Goal: Find specific page/section: Find specific page/section

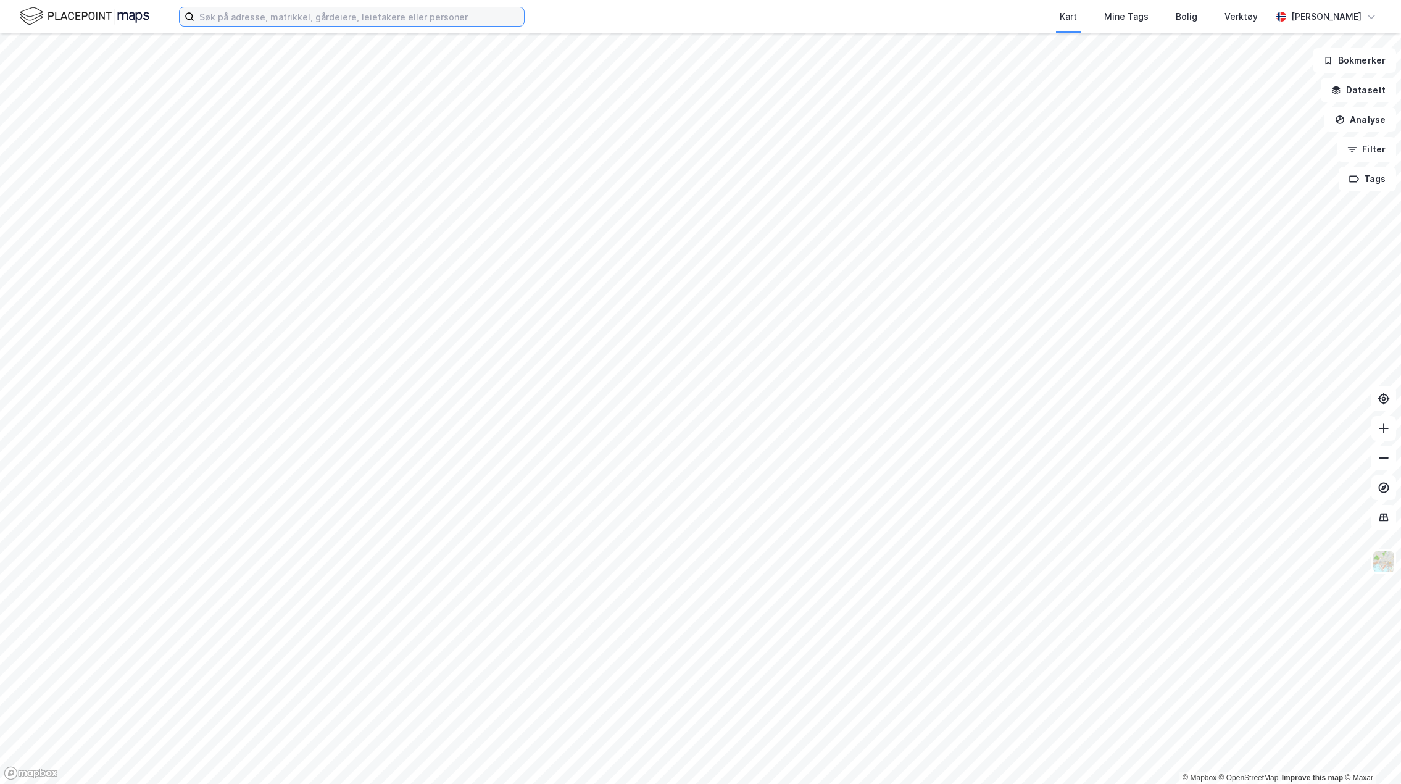
click at [483, 21] on input at bounding box center [359, 16] width 330 height 19
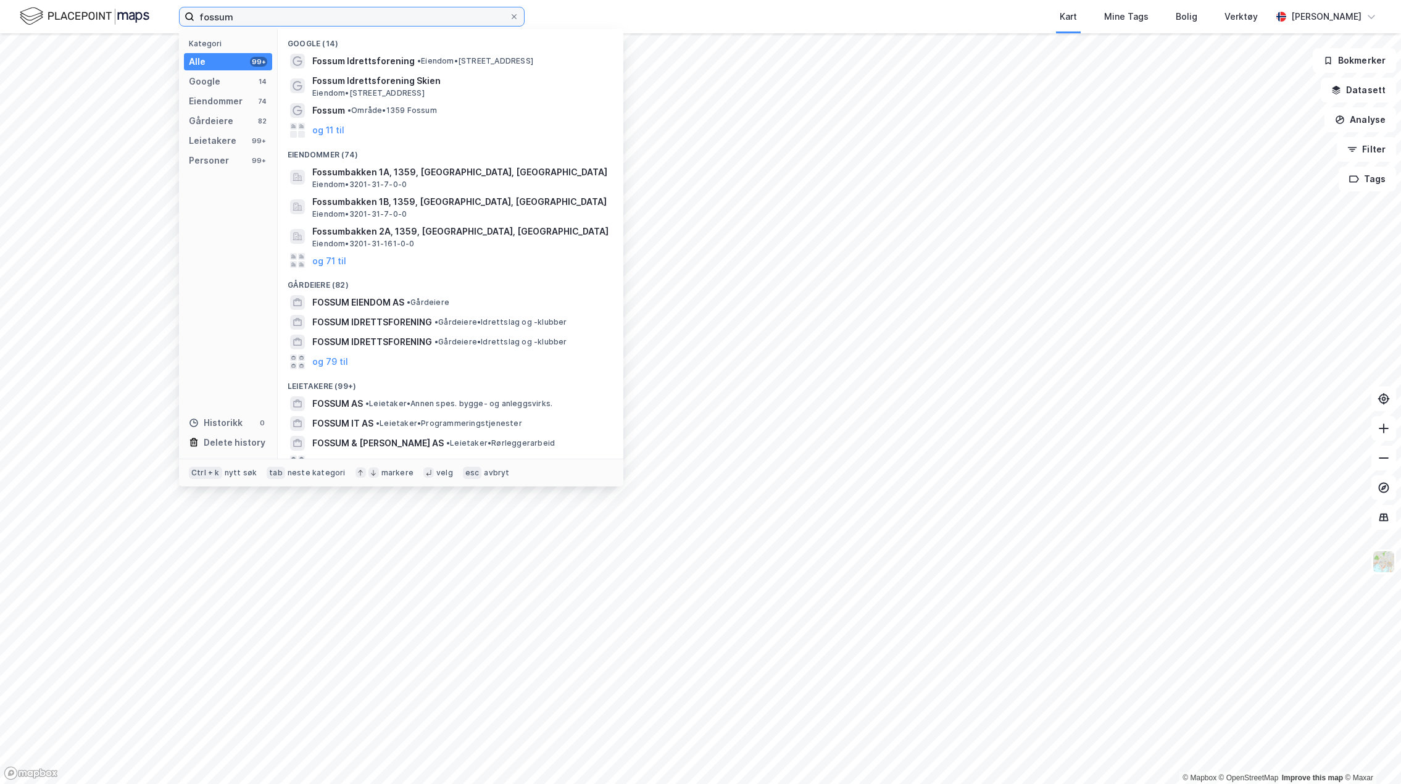
type input "fossum"
click at [445, 104] on div "Fossum • Område • 1359 Fossum" at bounding box center [461, 110] width 299 height 15
